Goal: Book appointment/travel/reservation

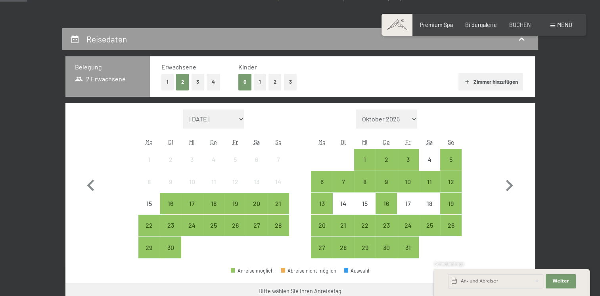
scroll to position [143, 0]
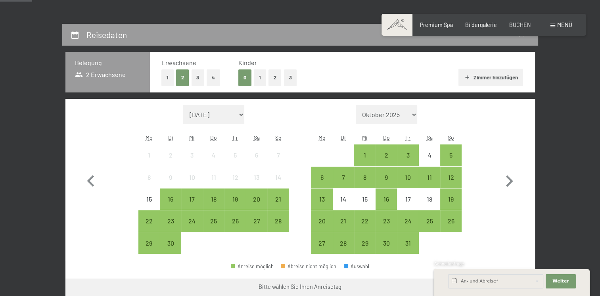
click at [275, 77] on button "2" at bounding box center [275, 77] width 13 height 16
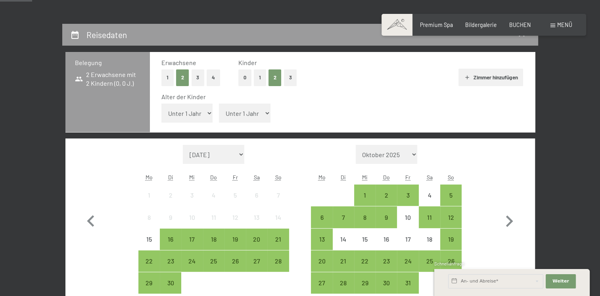
click at [206, 114] on select "Unter 1 Jahr 1 Jahr 2 Jahre 3 Jahre 4 Jahre 5 Jahre 6 Jahre 7 Jahre 8 Jahre 9 J…" at bounding box center [188, 113] width 52 height 19
select select "9"
click at [162, 104] on select "Unter 1 Jahr 1 Jahr 2 Jahre 3 Jahre 4 Jahre 5 Jahre 6 Jahre 7 Jahre 8 Jahre 9 J…" at bounding box center [188, 113] width 52 height 19
click at [268, 117] on select "Unter 1 Jahr 1 Jahr 2 Jahre 3 Jahre 4 Jahre 5 Jahre 6 Jahre 7 Jahre 8 Jahre 9 J…" at bounding box center [245, 113] width 52 height 19
select select "6"
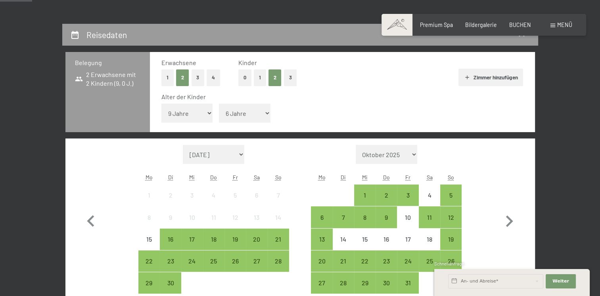
click at [219, 104] on select "Unter 1 Jahr 1 Jahr 2 Jahre 3 Jahre 4 Jahre 5 Jahre 6 Jahre 7 Jahre 8 Jahre 9 J…" at bounding box center [245, 113] width 52 height 19
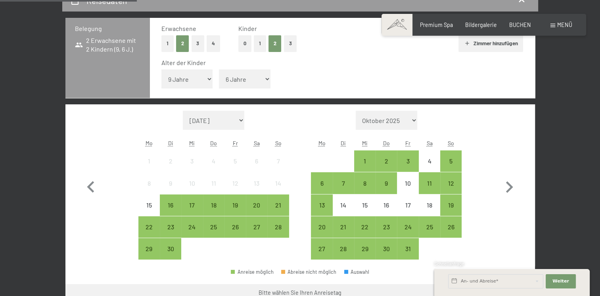
scroll to position [190, 0]
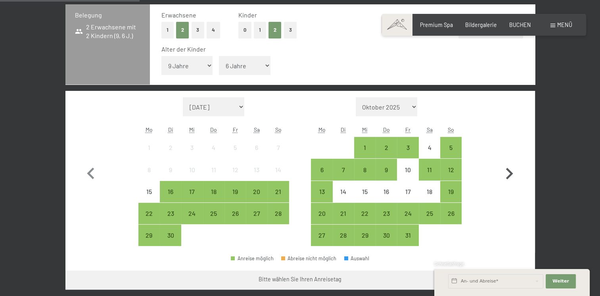
click at [508, 174] on icon "button" at bounding box center [509, 173] width 23 height 23
select select "[DATE]"
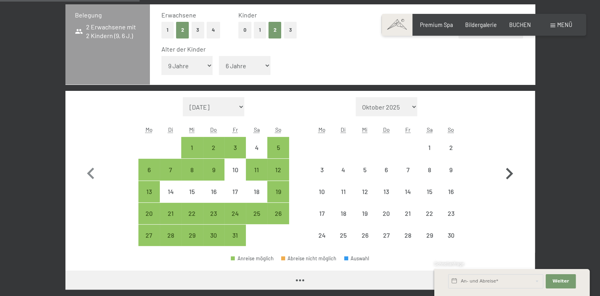
select select "[DATE]"
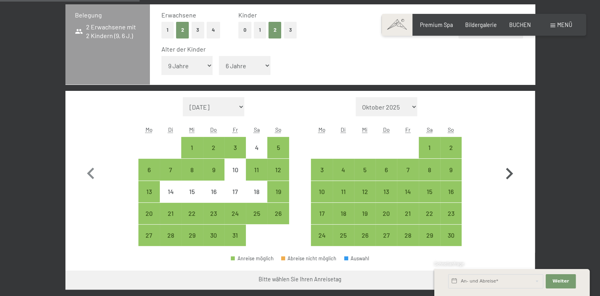
click at [508, 174] on icon "button" at bounding box center [509, 173] width 23 height 23
select select "[DATE]"
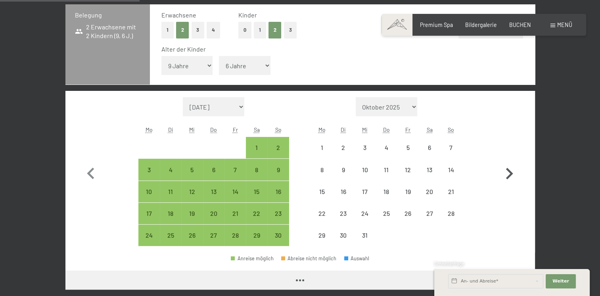
select select "[DATE]"
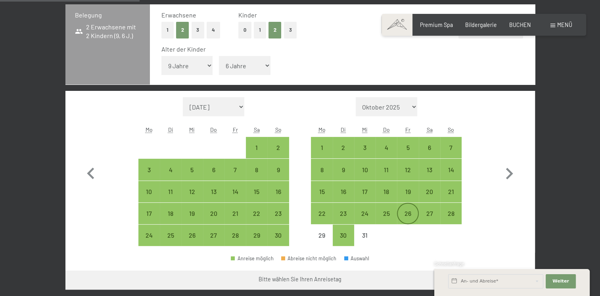
click at [408, 205] on div "26" at bounding box center [408, 214] width 20 height 20
select select "[DATE]"
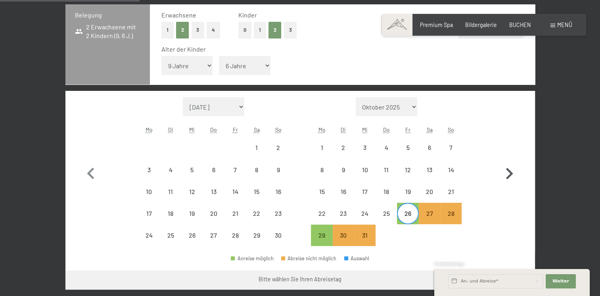
click at [511, 174] on icon "button" at bounding box center [509, 174] width 7 height 12
select select "[DATE]"
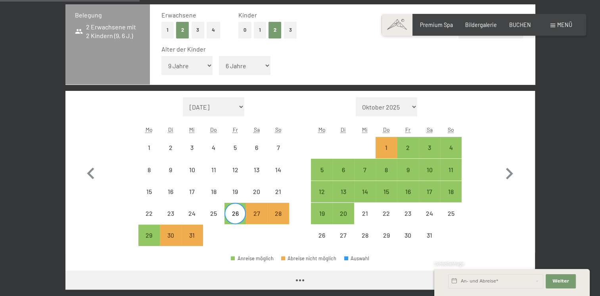
select select "[DATE]"
click at [409, 143] on div "2" at bounding box center [408, 148] width 20 height 20
select select "[DATE]"
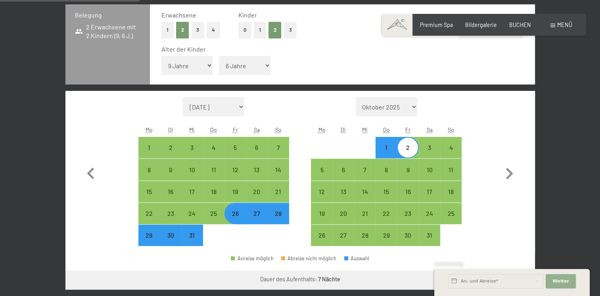
click at [563, 284] on span "Weiter" at bounding box center [561, 281] width 17 height 6
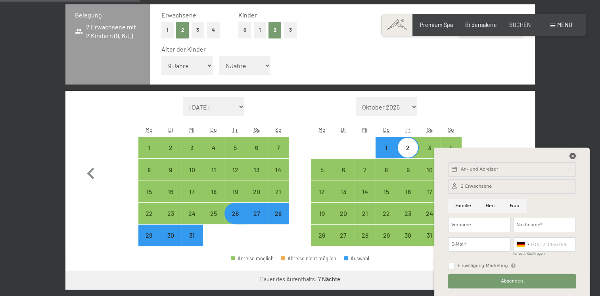
click at [575, 155] on icon at bounding box center [573, 156] width 6 height 6
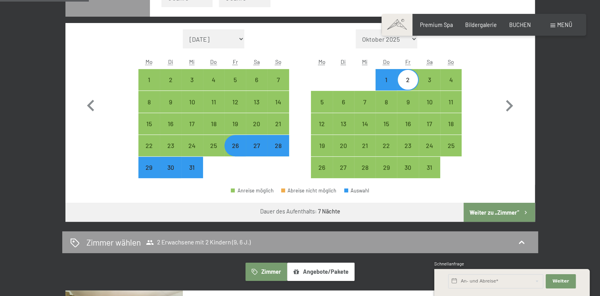
scroll to position [270, 0]
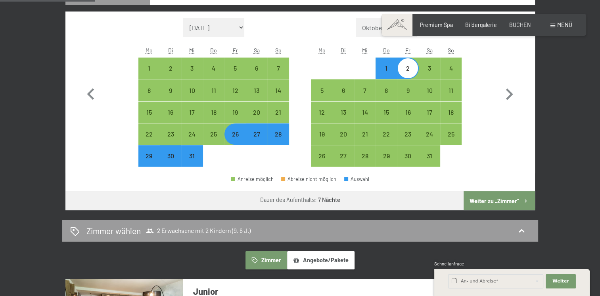
click at [481, 200] on button "Weiter zu „Zimmer“" at bounding box center [499, 200] width 71 height 19
select select "[DATE]"
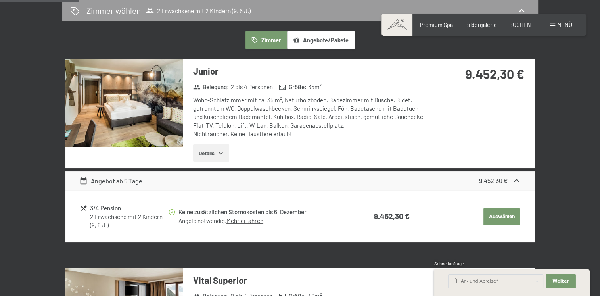
scroll to position [92, 0]
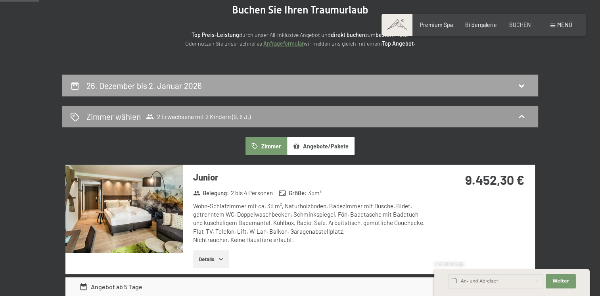
click at [505, 85] on div "26. Dezember bis 2. Januar 2026" at bounding box center [300, 86] width 460 height 12
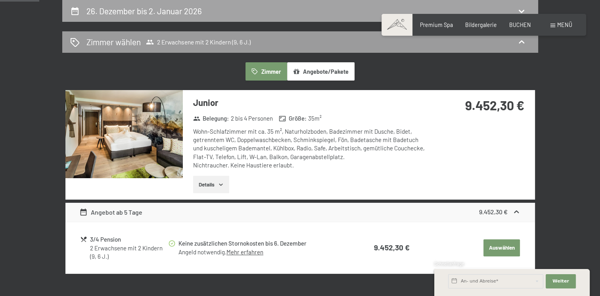
select select "9"
select select "6"
select select "[DATE]"
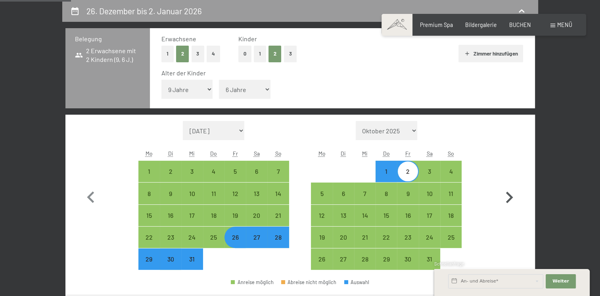
click at [510, 192] on icon "button" at bounding box center [509, 197] width 23 height 23
select select "[DATE]"
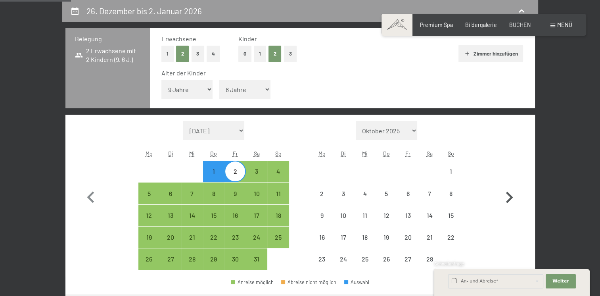
select select "[DATE]"
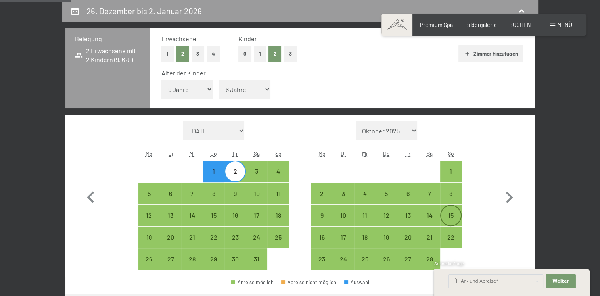
click at [454, 218] on div "15" at bounding box center [451, 222] width 20 height 20
select select "[DATE]"
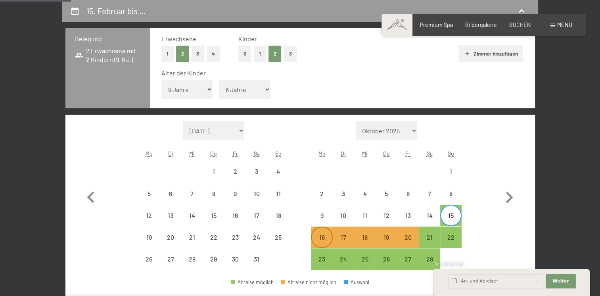
click at [315, 238] on div "16" at bounding box center [322, 244] width 20 height 20
select select "[DATE]"
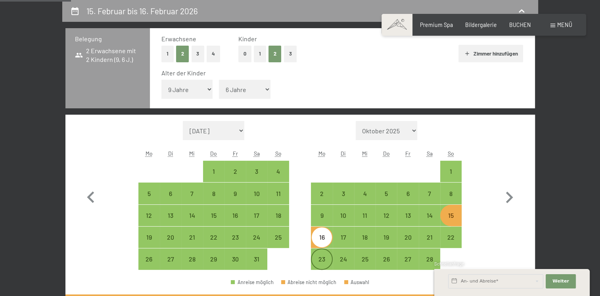
click at [327, 264] on div "23" at bounding box center [322, 266] width 20 height 20
select select "[DATE]"
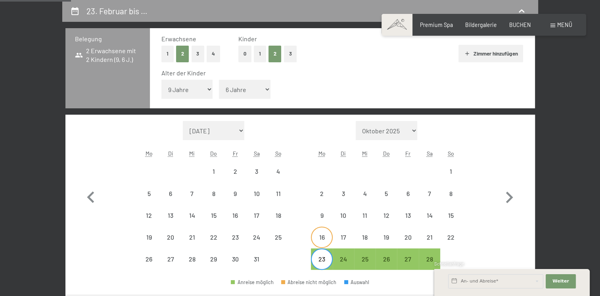
click at [324, 240] on div "16" at bounding box center [322, 244] width 20 height 20
select select "[DATE]"
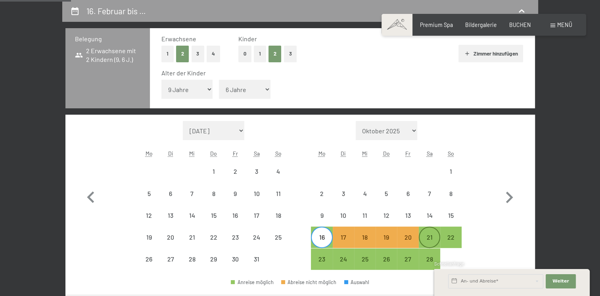
click at [431, 234] on div "21" at bounding box center [430, 244] width 20 height 20
select select "[DATE]"
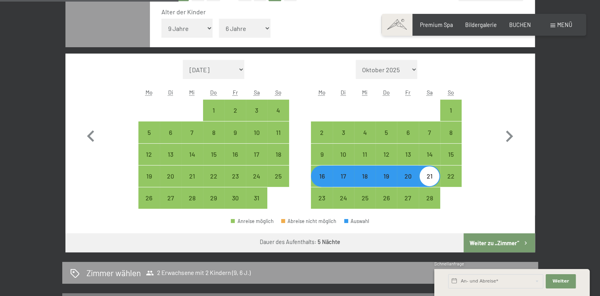
scroll to position [230, 0]
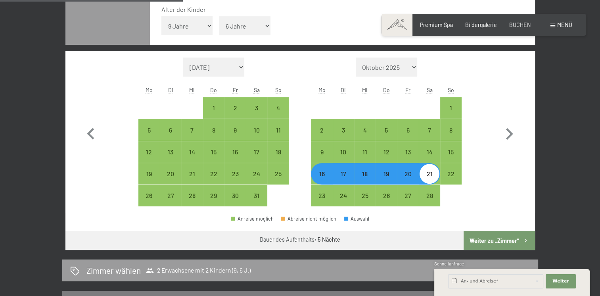
click at [512, 239] on button "Weiter zu „Zimmer“" at bounding box center [499, 240] width 71 height 19
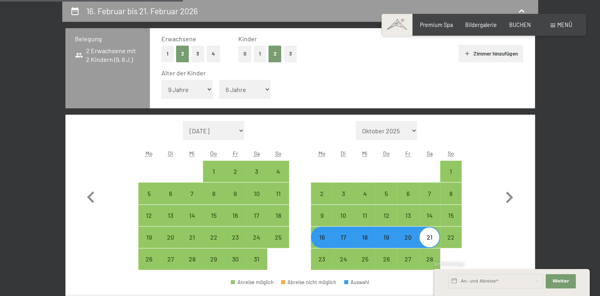
select select "[DATE]"
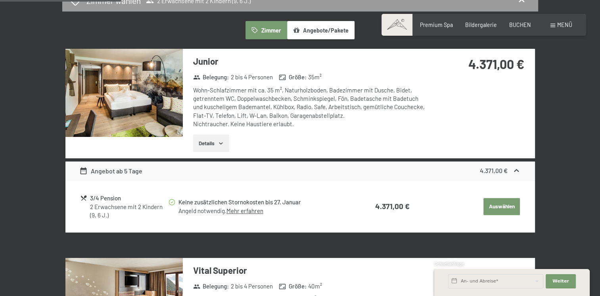
scroll to position [192, 0]
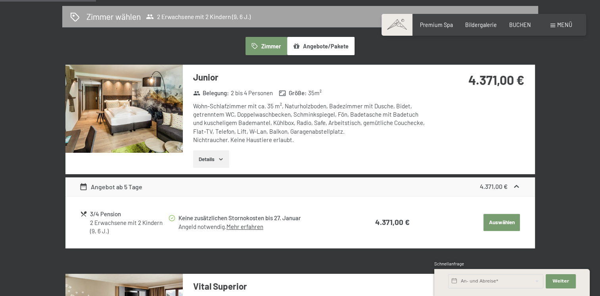
click at [231, 15] on span "2 Erwachsene mit 2 Kindern (9, 6 J.)" at bounding box center [198, 17] width 105 height 8
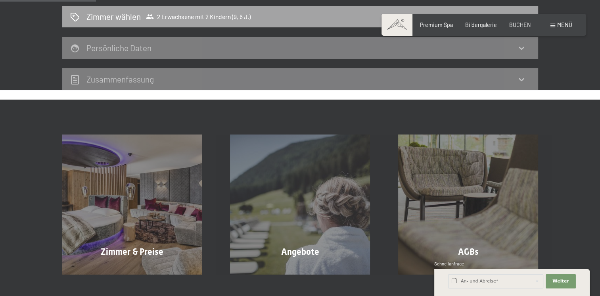
click at [231, 15] on span "2 Erwachsene mit 2 Kindern (9, 6 J.)" at bounding box center [198, 17] width 105 height 8
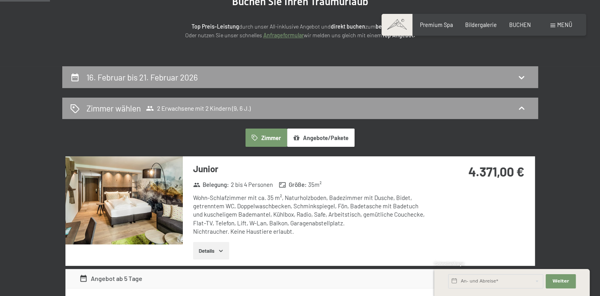
scroll to position [97, 0]
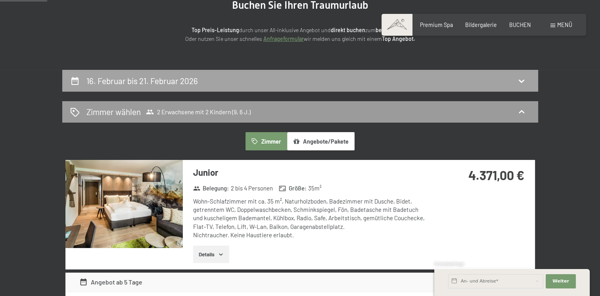
click at [523, 79] on icon at bounding box center [522, 81] width 10 height 10
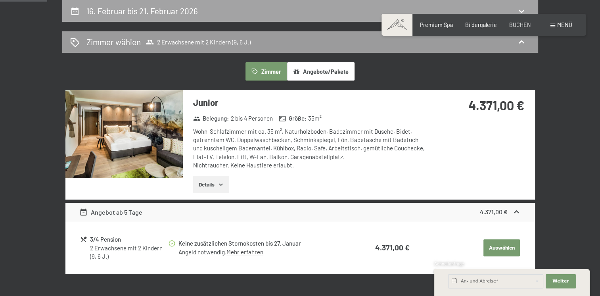
select select "9"
select select "6"
select select "[DATE]"
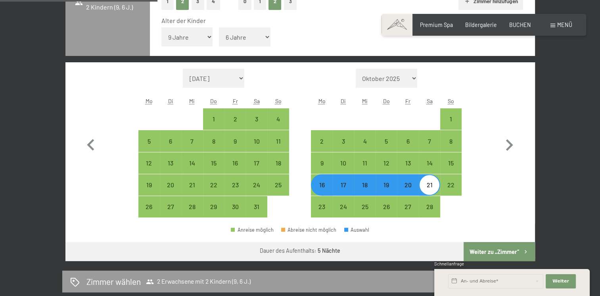
scroll to position [230, 0]
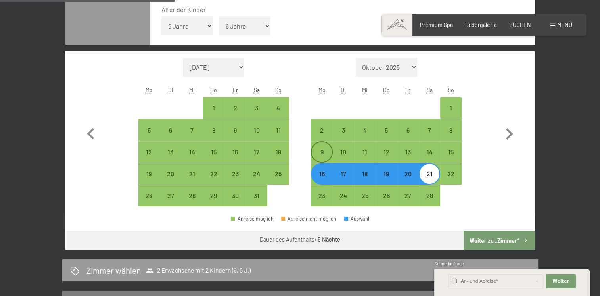
click at [324, 154] on div "9" at bounding box center [322, 159] width 20 height 20
select select "[DATE]"
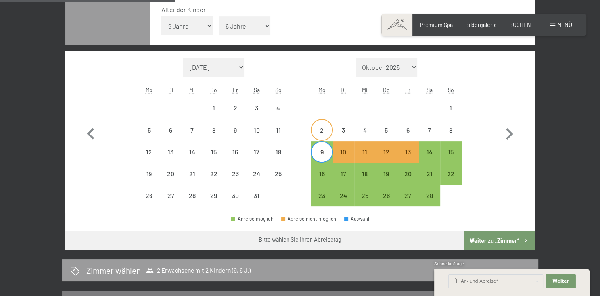
click at [322, 137] on div "2" at bounding box center [322, 137] width 20 height 20
select select "[DATE]"
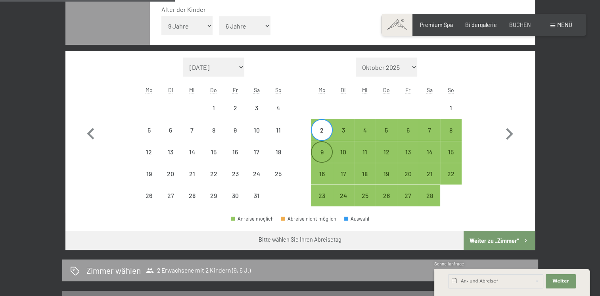
click at [318, 157] on div "9" at bounding box center [322, 159] width 20 height 20
select select "[DATE]"
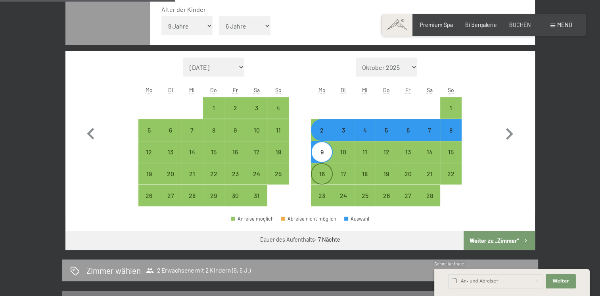
click at [317, 171] on div "16" at bounding box center [322, 181] width 20 height 20
select select "[DATE]"
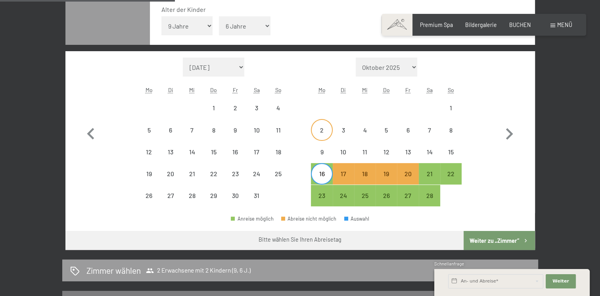
click at [313, 135] on div "2" at bounding box center [322, 137] width 20 height 20
select select "[DATE]"
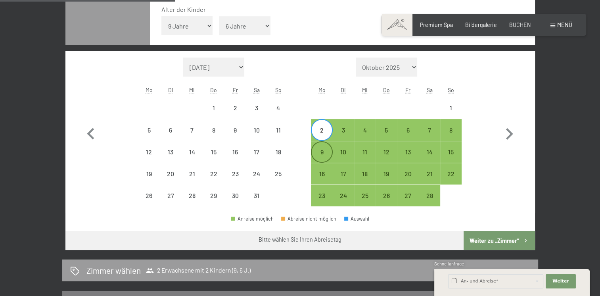
click at [321, 150] on div "9" at bounding box center [322, 159] width 20 height 20
select select "[DATE]"
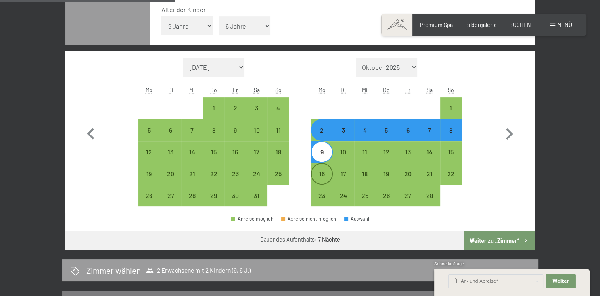
click at [325, 175] on div "16" at bounding box center [322, 181] width 20 height 20
select select "[DATE]"
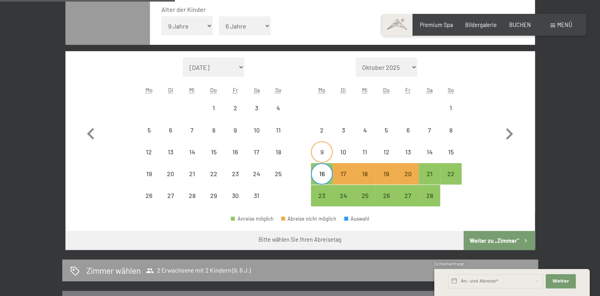
click at [325, 159] on div "9" at bounding box center [322, 159] width 20 height 20
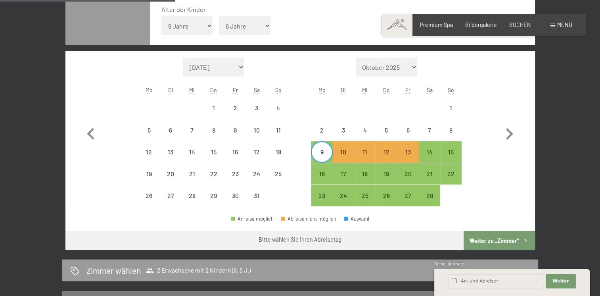
click at [325, 159] on div "9" at bounding box center [322, 159] width 20 height 20
select select "[DATE]"
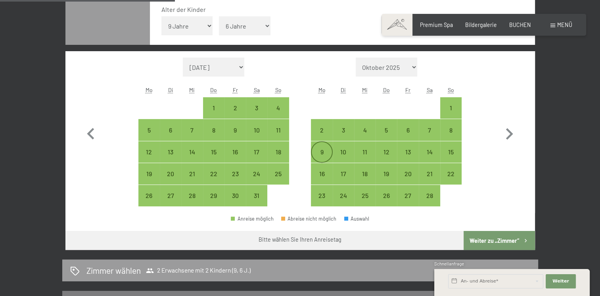
click at [325, 159] on div "9" at bounding box center [322, 159] width 20 height 20
select select "[DATE]"
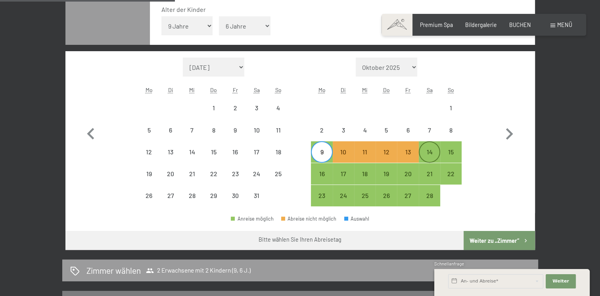
click at [434, 148] on div "14" at bounding box center [430, 152] width 20 height 20
select select "[DATE]"
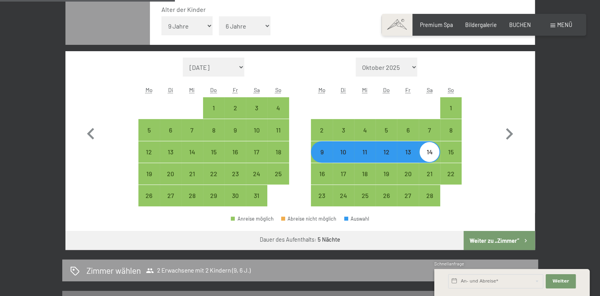
click at [434, 148] on div "14" at bounding box center [430, 152] width 20 height 20
select select "[DATE]"
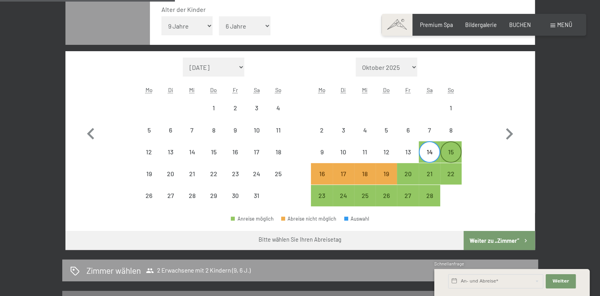
click at [446, 150] on div "15" at bounding box center [451, 159] width 20 height 20
select select "[DATE]"
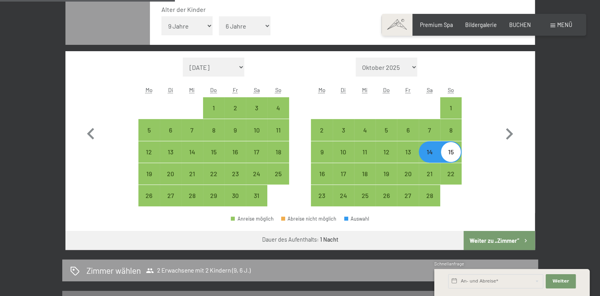
click at [446, 150] on div "15" at bounding box center [451, 159] width 20 height 20
select select "[DATE]"
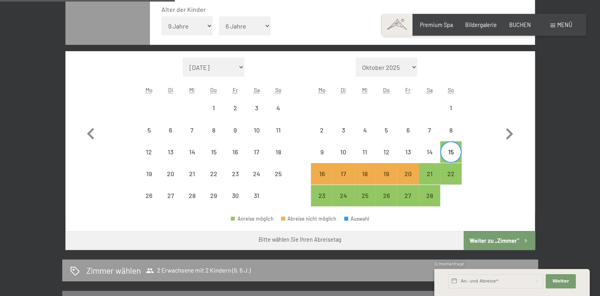
click at [420, 167] on div "21" at bounding box center [429, 173] width 21 height 21
select select "[DATE]"
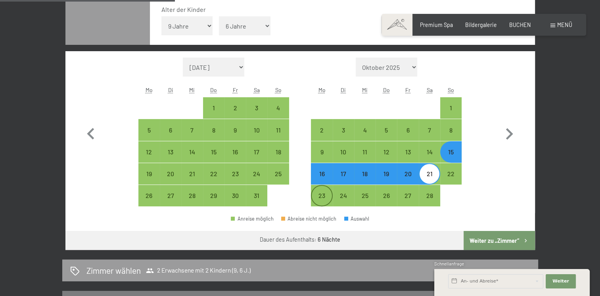
click at [321, 202] on div "23" at bounding box center [322, 202] width 20 height 20
select select "[DATE]"
